Goal: Task Accomplishment & Management: Use online tool/utility

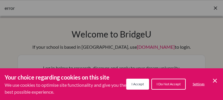
type input "[EMAIL_ADDRESS][DOMAIN_NAME]"
click at [138, 83] on span "I Accept" at bounding box center [137, 84] width 12 height 4
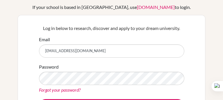
scroll to position [57, 0]
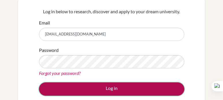
click at [117, 91] on button "Log in" at bounding box center [111, 88] width 145 height 13
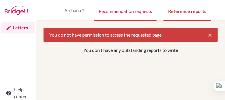
click at [123, 9] on link "Recommendation requests" at bounding box center [125, 11] width 63 height 20
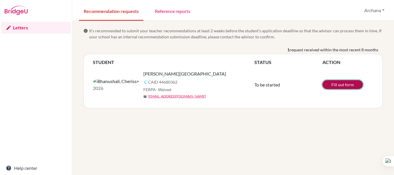
click at [225, 86] on link "Fill out form" at bounding box center [342, 84] width 40 height 9
